Goal: Task Accomplishment & Management: Use online tool/utility

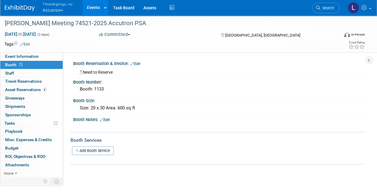
click at [55, 9] on button "ThreeBigDogs, Inc. Accutron" at bounding box center [61, 8] width 39 height 16
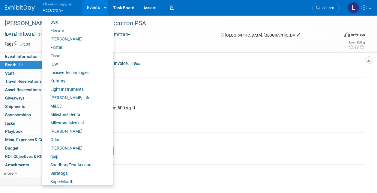
scroll to position [120, 0]
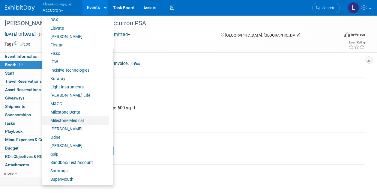
click at [81, 118] on link "Milestone Medical" at bounding box center [75, 120] width 67 height 8
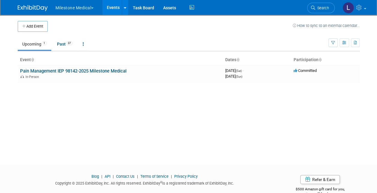
click at [116, 72] on link "Pain Management IEP 98142-2025 Milestone Medical" at bounding box center [73, 70] width 106 height 5
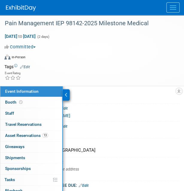
click at [27, 135] on span "Asset Reservations 13" at bounding box center [26, 135] width 43 height 5
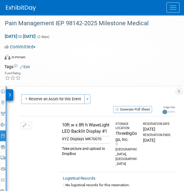
click at [29, 126] on button "button" at bounding box center [26, 125] width 11 height 7
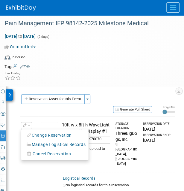
click at [40, 151] on span "Cancel Reservation" at bounding box center [52, 153] width 38 height 5
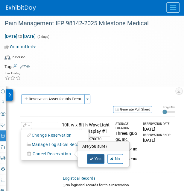
click at [98, 159] on link "Yes" at bounding box center [95, 159] width 17 height 10
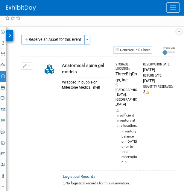
scroll to position [60, 0]
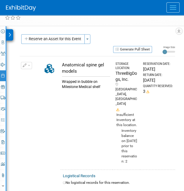
click at [29, 66] on button "button" at bounding box center [26, 65] width 11 height 7
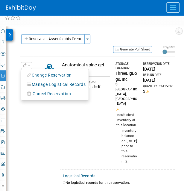
click at [30, 73] on icon "button" at bounding box center [29, 75] width 5 height 4
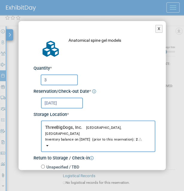
drag, startPoint x: 36, startPoint y: 79, endPoint x: 32, endPoint y: 79, distance: 3.6
click at [32, 79] on div "Anatomical spine gel models" at bounding box center [92, 165] width 126 height 268
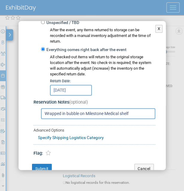
scroll to position [156, 0]
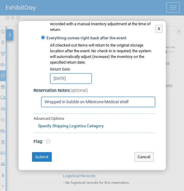
type input "2"
click at [40, 154] on button "Submit" at bounding box center [42, 157] width 20 height 10
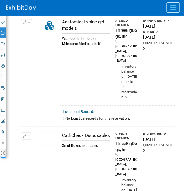
scroll to position [120, 0]
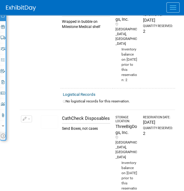
click at [31, 115] on button "button" at bounding box center [26, 118] width 11 height 7
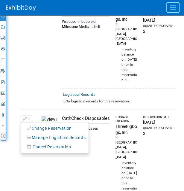
click at [36, 124] on button "Change Reservation" at bounding box center [49, 128] width 51 height 8
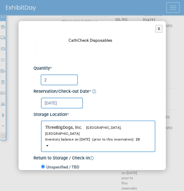
drag, startPoint x: 50, startPoint y: 78, endPoint x: 33, endPoint y: 79, distance: 17.7
click at [34, 79] on div "2" at bounding box center [95, 79] width 122 height 15
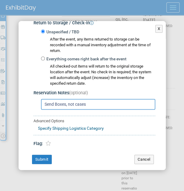
scroll to position [137, 0]
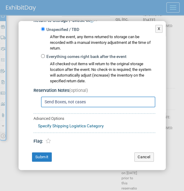
type input "4"
click at [40, 154] on button "Submit" at bounding box center [42, 157] width 20 height 10
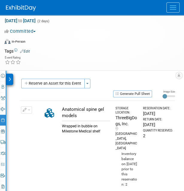
scroll to position [0, 0]
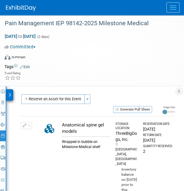
click at [55, 97] on button "Reserve an Asset for this Event" at bounding box center [53, 99] width 64 height 10
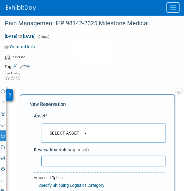
scroll to position [39, 0]
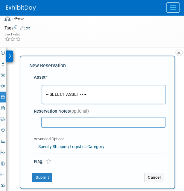
click at [56, 96] on button "-- SELECT ASSET --" at bounding box center [104, 94] width 124 height 19
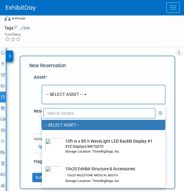
click at [65, 112] on input "text" at bounding box center [99, 113] width 112 height 10
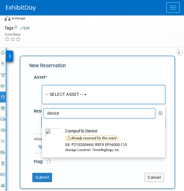
type input "device"
click at [160, 112] on icon "button" at bounding box center [161, 113] width 4 height 4
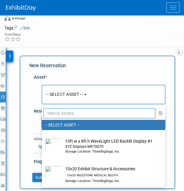
click at [117, 71] on div "Asset * -- SELECT ASSET -- <table style='display: inline-block; border-style:no…" at bounding box center [97, 118] width 136 height 94
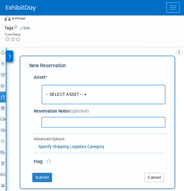
click at [154, 177] on button "Cancel" at bounding box center [154, 177] width 19 height 10
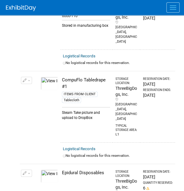
scroll to position [378, 0]
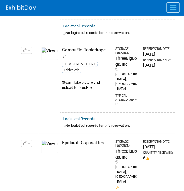
click at [29, 143] on span "button" at bounding box center [29, 143] width 2 height 1
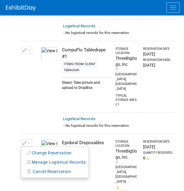
click at [41, 149] on button "Change Reservation" at bounding box center [49, 153] width 51 height 8
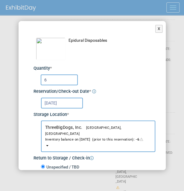
drag, startPoint x: 49, startPoint y: 79, endPoint x: 35, endPoint y: 78, distance: 13.8
click at [35, 78] on div "6" at bounding box center [95, 79] width 122 height 15
type input "4"
click at [113, 81] on div "4" at bounding box center [98, 79] width 115 height 12
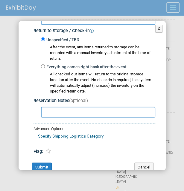
scroll to position [137, 0]
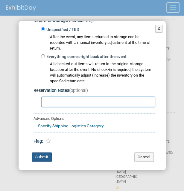
click at [41, 154] on button "Submit" at bounding box center [42, 157] width 20 height 10
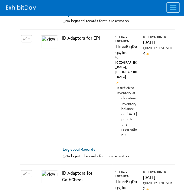
scroll to position [708, 0]
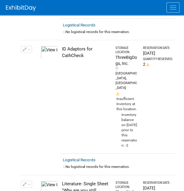
scroll to position [828, 0]
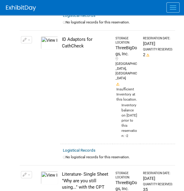
click at [28, 171] on button "button" at bounding box center [26, 174] width 11 height 7
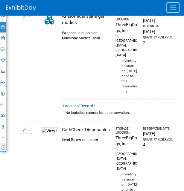
scroll to position [0, 0]
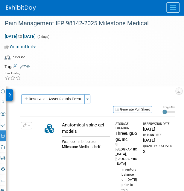
click at [56, 98] on button "Reserve an Asset for this Event" at bounding box center [53, 99] width 64 height 10
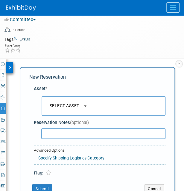
scroll to position [39, 0]
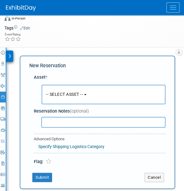
click at [57, 94] on span "-- SELECT ASSET --" at bounding box center [64, 94] width 37 height 5
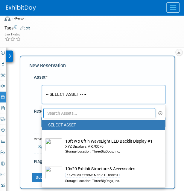
click at [61, 112] on input "text" at bounding box center [99, 113] width 112 height 10
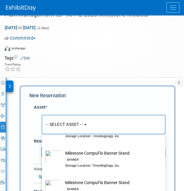
scroll to position [60, 0]
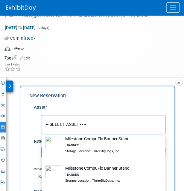
type input "banner"
click at [88, 149] on div "Storage Location: ThreeBigDogs, Inc." at bounding box center [109, 151] width 88 height 5
click at [43, 135] on input "Milestone CompuFlo Banner Stand BANNER Storage Location: ThreeBigDogs, Inc." at bounding box center [41, 133] width 4 height 4
select select "10697952"
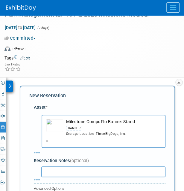
select select "9"
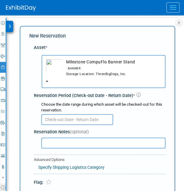
scroll to position [69, 0]
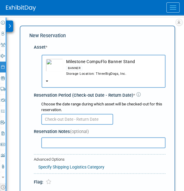
click at [85, 120] on input "text" at bounding box center [77, 119] width 72 height 11
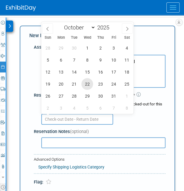
click at [89, 84] on span "22" at bounding box center [88, 84] width 12 height 12
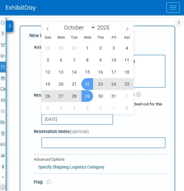
drag, startPoint x: 89, startPoint y: 84, endPoint x: 88, endPoint y: 96, distance: 12.6
click at [88, 96] on span "29" at bounding box center [88, 96] width 12 height 12
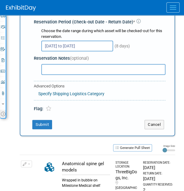
scroll to position [129, 0]
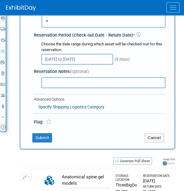
click at [97, 60] on input "Oct 22, 2025 to Oct 29, 2025" at bounding box center [77, 59] width 72 height 11
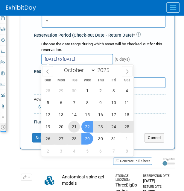
click at [75, 125] on span "21" at bounding box center [74, 126] width 12 height 12
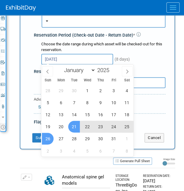
click at [50, 135] on span "26" at bounding box center [48, 138] width 12 height 12
type input "Oct 21, 2025 to Oct 26, 2025"
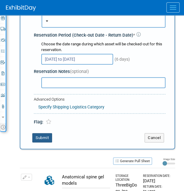
click at [40, 135] on button "Submit" at bounding box center [42, 138] width 20 height 10
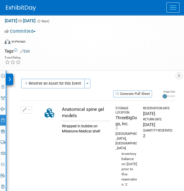
scroll to position [0, 0]
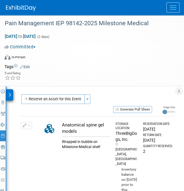
click at [74, 99] on button "Reserve an Asset for this Event" at bounding box center [53, 99] width 64 height 10
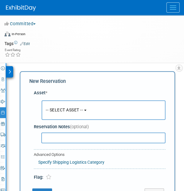
scroll to position [39, 0]
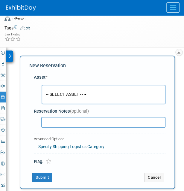
click at [83, 96] on button "-- SELECT ASSET --" at bounding box center [104, 94] width 124 height 19
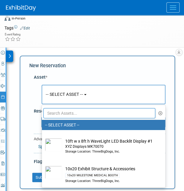
click at [74, 113] on input "text" at bounding box center [99, 113] width 112 height 10
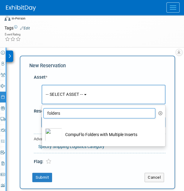
type input "folders"
click at [76, 135] on td "CompuFlo Folders with Multiple Inserts" at bounding box center [107, 134] width 91 height 13
click at [43, 127] on input "CompuFlo Folders with Multiple Inserts" at bounding box center [41, 125] width 4 height 4
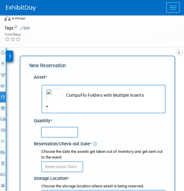
select select "10717665"
click at [71, 135] on input "text" at bounding box center [59, 131] width 37 height 11
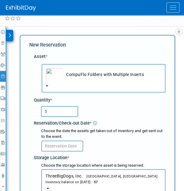
scroll to position [69, 0]
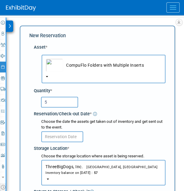
type input "5"
click at [64, 139] on input "text" at bounding box center [62, 136] width 42 height 11
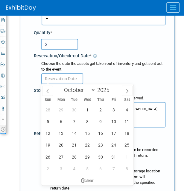
scroll to position [129, 0]
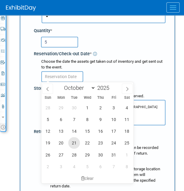
click at [76, 142] on span "21" at bounding box center [74, 143] width 12 height 12
type input "Oct 21, 2025"
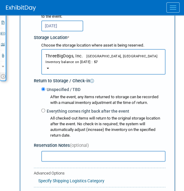
scroll to position [218, 0]
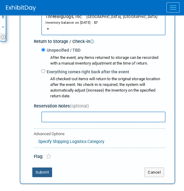
click at [41, 167] on button "Submit" at bounding box center [42, 172] width 20 height 10
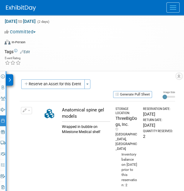
scroll to position [10, 0]
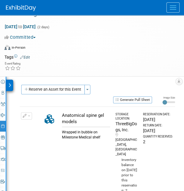
click at [46, 91] on button "Reserve an Asset for this Event" at bounding box center [53, 90] width 64 height 10
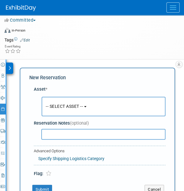
scroll to position [39, 0]
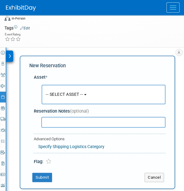
drag, startPoint x: 53, startPoint y: 96, endPoint x: 55, endPoint y: 98, distance: 3.4
click at [53, 96] on button "-- SELECT ASSET --" at bounding box center [104, 94] width 124 height 19
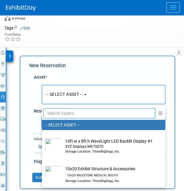
click at [57, 112] on input "text" at bounding box center [99, 113] width 112 height 10
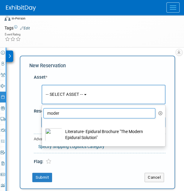
type input "moder"
click at [83, 138] on td "Literature- Epidural Brochure "The Modern Epidural Solution"" at bounding box center [107, 134] width 91 height 13
click at [43, 127] on input "Literature- Epidural Brochure "The Modern Epidural Solution"" at bounding box center [41, 125] width 4 height 4
select select "10719465"
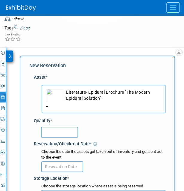
click at [50, 133] on input "text" at bounding box center [59, 131] width 37 height 11
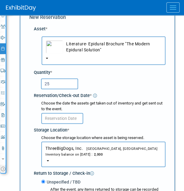
scroll to position [99, 0]
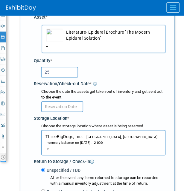
type input "25"
click at [66, 108] on input "text" at bounding box center [62, 106] width 42 height 11
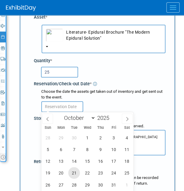
drag, startPoint x: 79, startPoint y: 173, endPoint x: 80, endPoint y: 170, distance: 3.5
click at [79, 173] on span "21" at bounding box center [74, 173] width 12 height 12
type input "Oct 21, 2025"
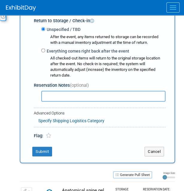
scroll to position [248, 0]
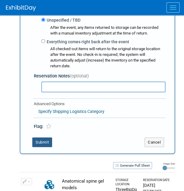
click at [43, 138] on button "Submit" at bounding box center [42, 142] width 20 height 10
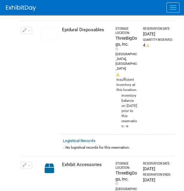
scroll to position [659, 0]
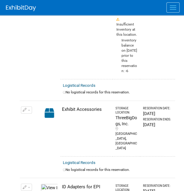
click at [48, 106] on img at bounding box center [49, 112] width 17 height 13
click at [31, 106] on button "button" at bounding box center [26, 109] width 11 height 7
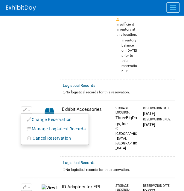
click at [34, 115] on button "Change Reservation" at bounding box center [49, 119] width 51 height 8
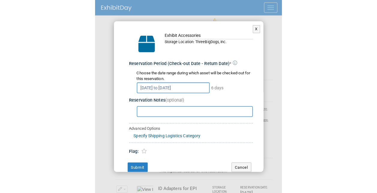
scroll to position [0, 0]
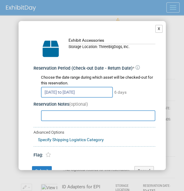
click at [156, 27] on button "X" at bounding box center [159, 29] width 7 height 8
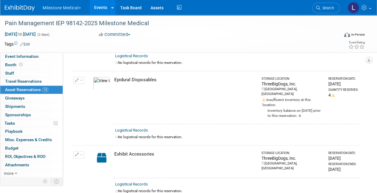
scroll to position [270, 0]
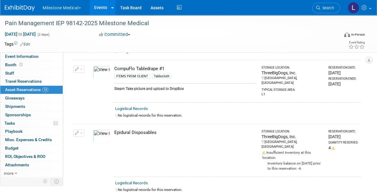
click at [157, 38] on div "Oct 25, 2025 to Oct 26, 2025 (2 days) Oct 25, 2025 to Oct 26, 2025 Committed Co…" at bounding box center [184, 35] width 369 height 9
click at [122, 23] on div "Pain Management IEP 98142-2025 Milestone Medical" at bounding box center [168, 23] width 331 height 11
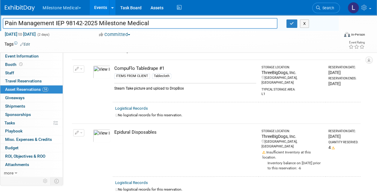
drag, startPoint x: 122, startPoint y: 23, endPoint x: 142, endPoint y: 25, distance: 19.9
click at [123, 23] on input "Pain Management IEP 98142-2025 Milestone Medical" at bounding box center [140, 23] width 274 height 10
click at [366, 9] on icon at bounding box center [364, 7] width 7 height 5
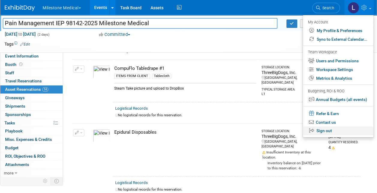
click at [323, 130] on link "Sign out" at bounding box center [338, 130] width 70 height 9
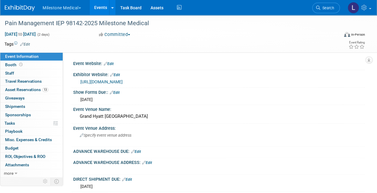
scroll to position [217, 0]
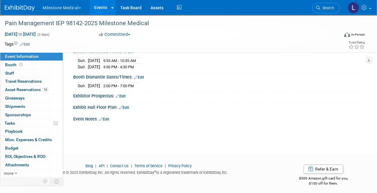
click at [14, 88] on span "Asset Reservations 14" at bounding box center [26, 89] width 43 height 5
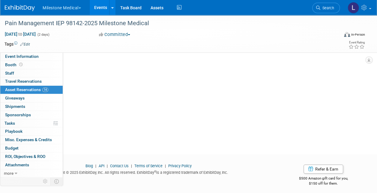
scroll to position [0, 0]
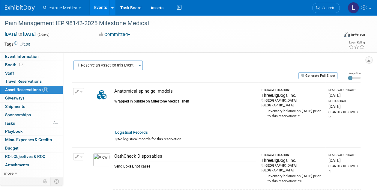
click at [323, 76] on button "Generate Pull Sheet" at bounding box center [317, 75] width 39 height 7
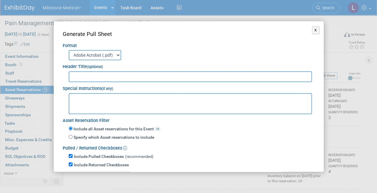
click at [87, 100] on textarea at bounding box center [190, 103] width 243 height 21
paste textarea "Shipping Address: [PERSON_NAME] [STREET_ADDRESS][PERSON_NAME][US_STATE] [PHONE_…"
click at [89, 98] on textarea "Shipping Address: [PERSON_NAME] [STREET_ADDRESS][PERSON_NAME][US_STATE] [PHONE_…" at bounding box center [190, 103] width 243 height 21
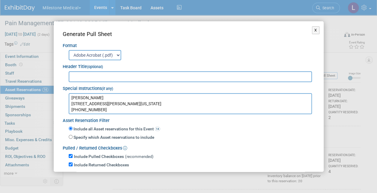
type textarea "Shipping directly to sales rep's residence: [PERSON_NAME] [STREET_ADDRESS][PERS…"
click at [99, 75] on input "text" at bounding box center [190, 76] width 243 height 11
paste input "Pain Management IEP 98142-2025 Milestone Medical"
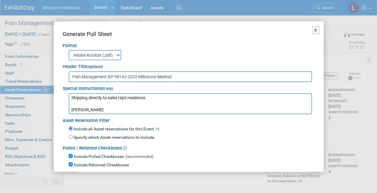
type input "Pain Management IEP 98142-2025 Milestone Medical"
click at [145, 97] on textarea "Shipping directly to sales rep's residence: [PERSON_NAME] [STREET_ADDRESS][PERS…" at bounding box center [190, 103] width 243 height 21
click at [212, 50] on div "Adobe Acrobat (.pdf) MS-Word (.docx) Exports to MS-Word (.docx) format are best…" at bounding box center [189, 54] width 252 height 11
click at [175, 98] on textarea "Shipping directly to sales rep's residence to ARRIVE : [PERSON_NAME] [STREET_AD…" at bounding box center [190, 103] width 243 height 21
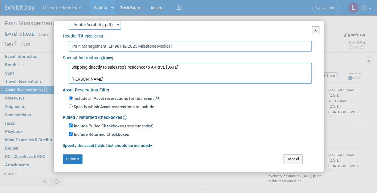
type textarea "Shipping directly to sales rep's residence to ARRIVE [DATE]: [PERSON_NAME] [STR…"
click at [67, 157] on button "Submit" at bounding box center [73, 159] width 20 height 10
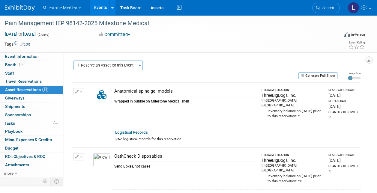
click at [171, 183] on td "CathCheck Disposables Send Boxes, not cases" at bounding box center [186, 168] width 146 height 42
